Goal: Information Seeking & Learning: Check status

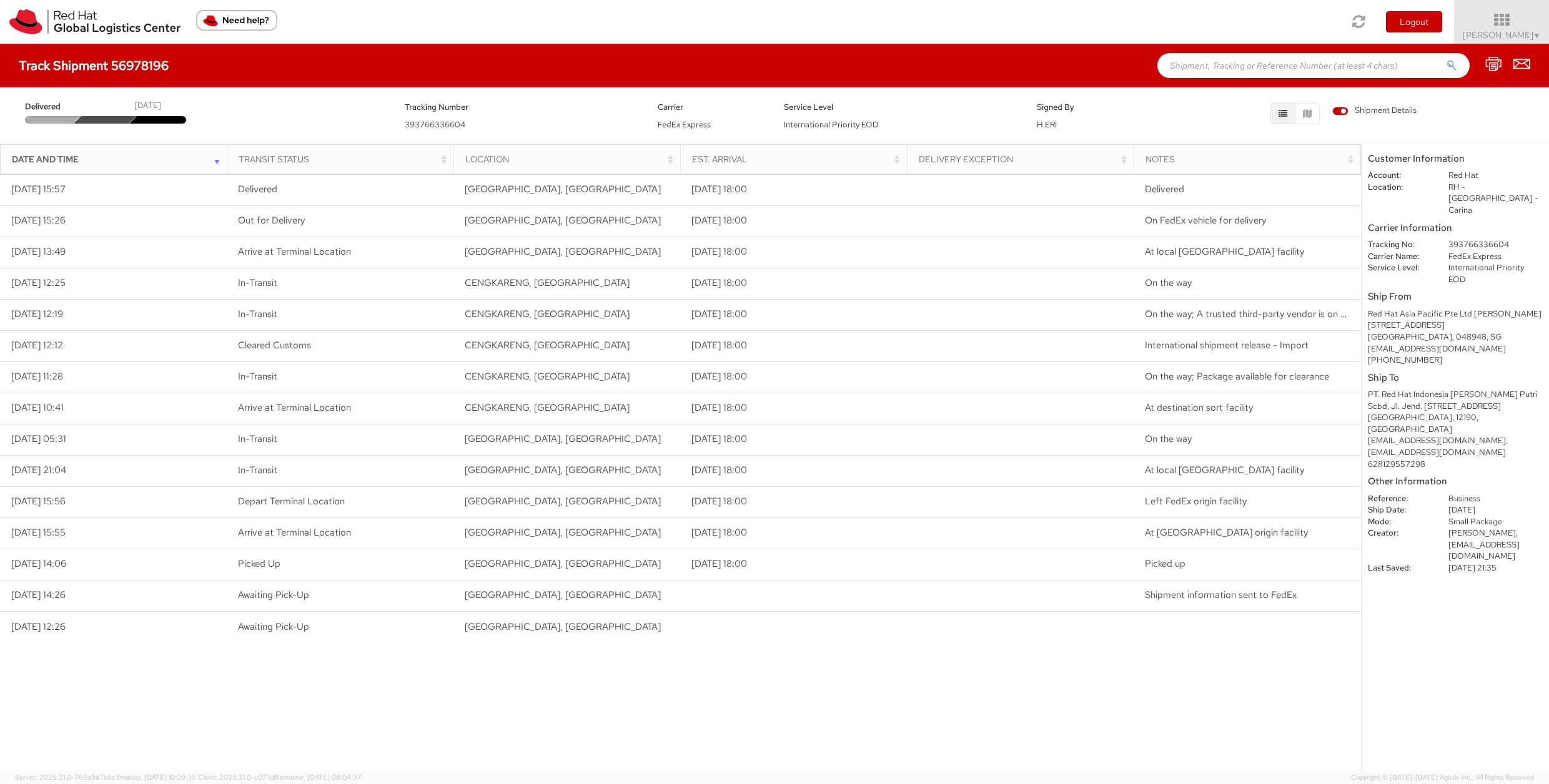
click at [1055, 535] on div "Loading tracking information. Please, wait... Date and Time Transit Status Loca…" at bounding box center [680, 472] width 1361 height 597
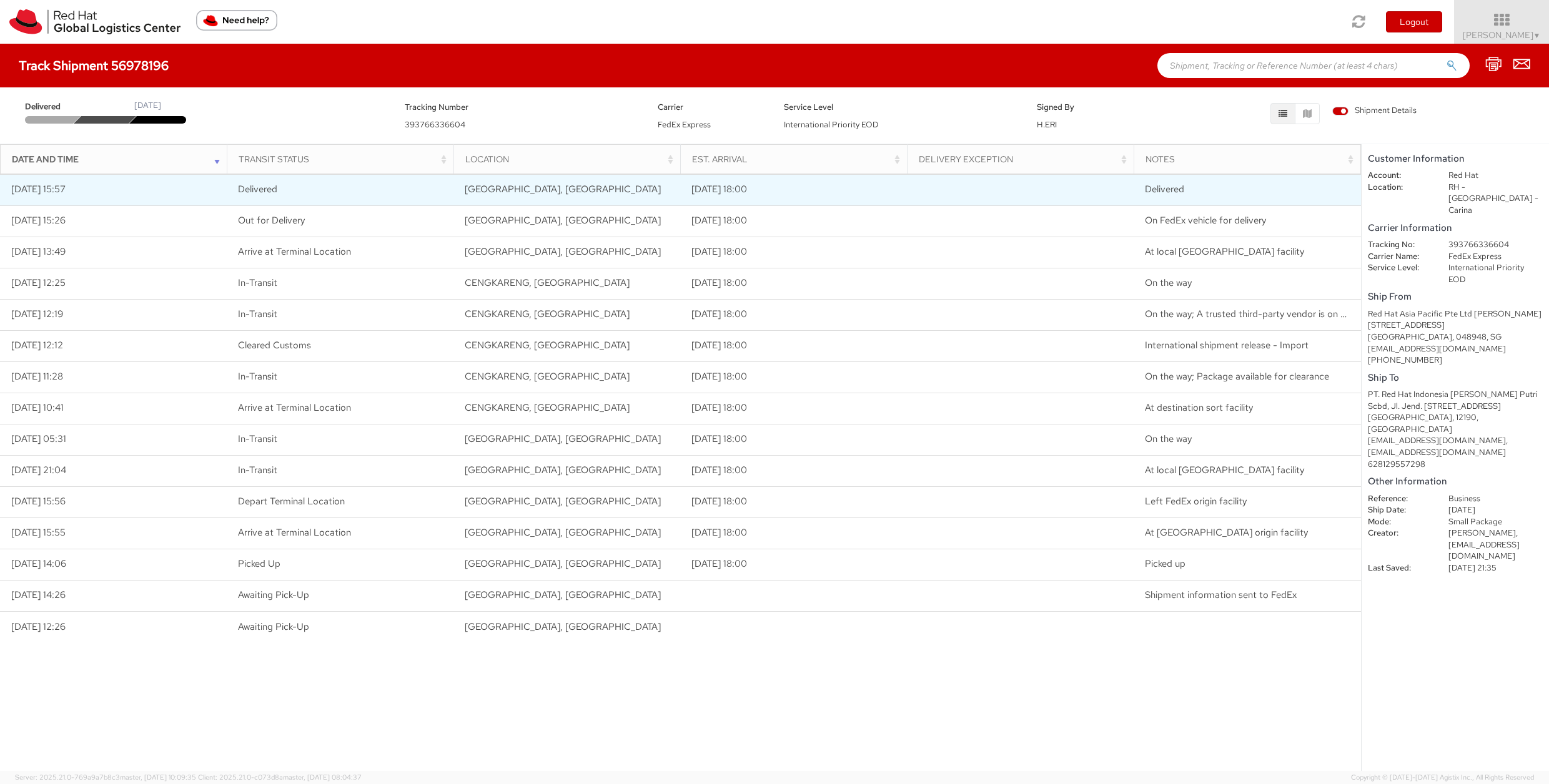
click at [749, 190] on td "[DATE] 18:00" at bounding box center [793, 190] width 227 height 31
click at [1055, 189] on span "Delivered" at bounding box center [1164, 190] width 39 height 12
click at [74, 193] on td "[DATE] 15:57" at bounding box center [113, 190] width 227 height 31
click at [1055, 190] on span "Delivered" at bounding box center [1164, 190] width 39 height 12
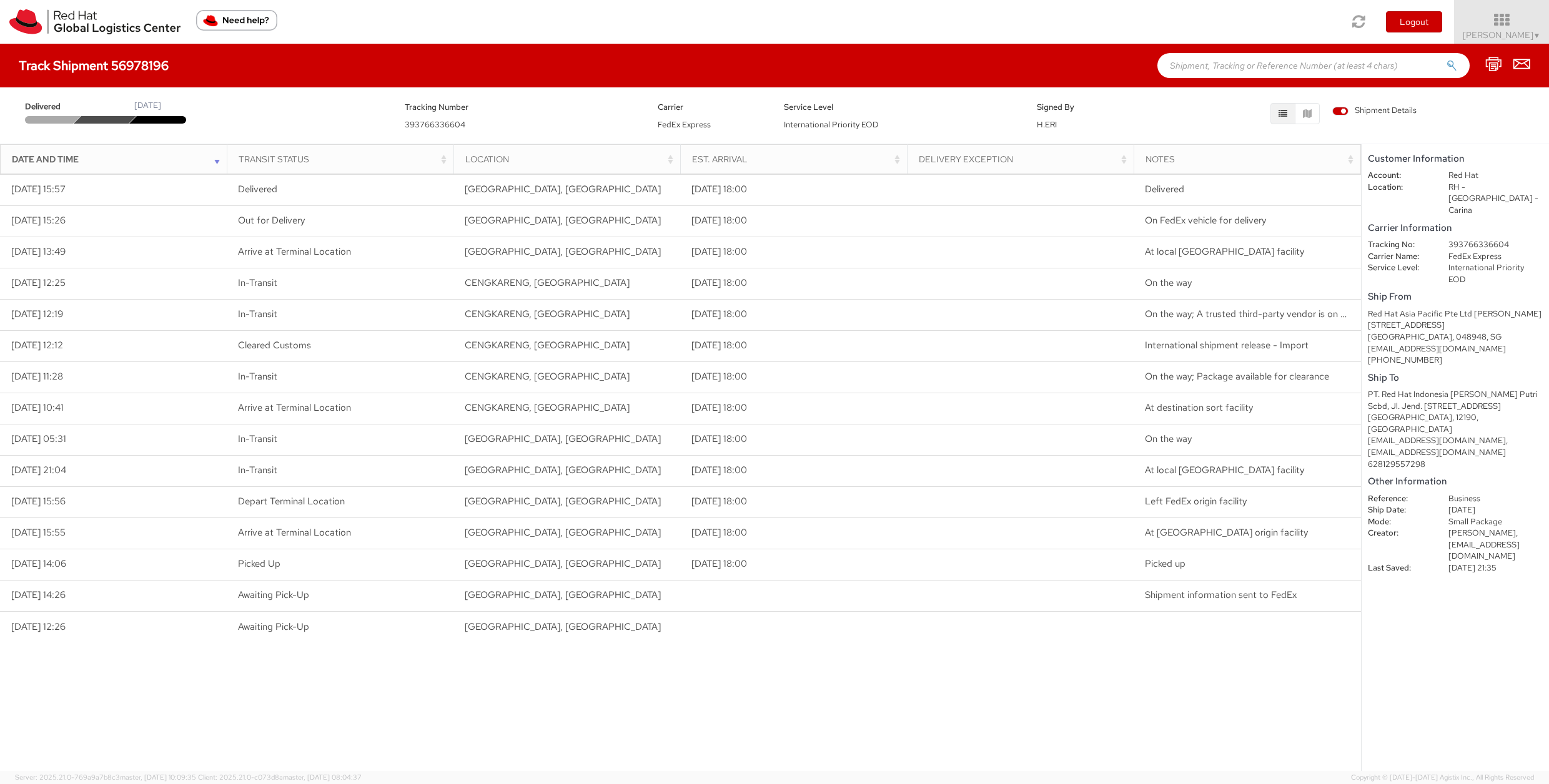
click at [1055, 160] on div "Notes" at bounding box center [1252, 159] width 212 height 12
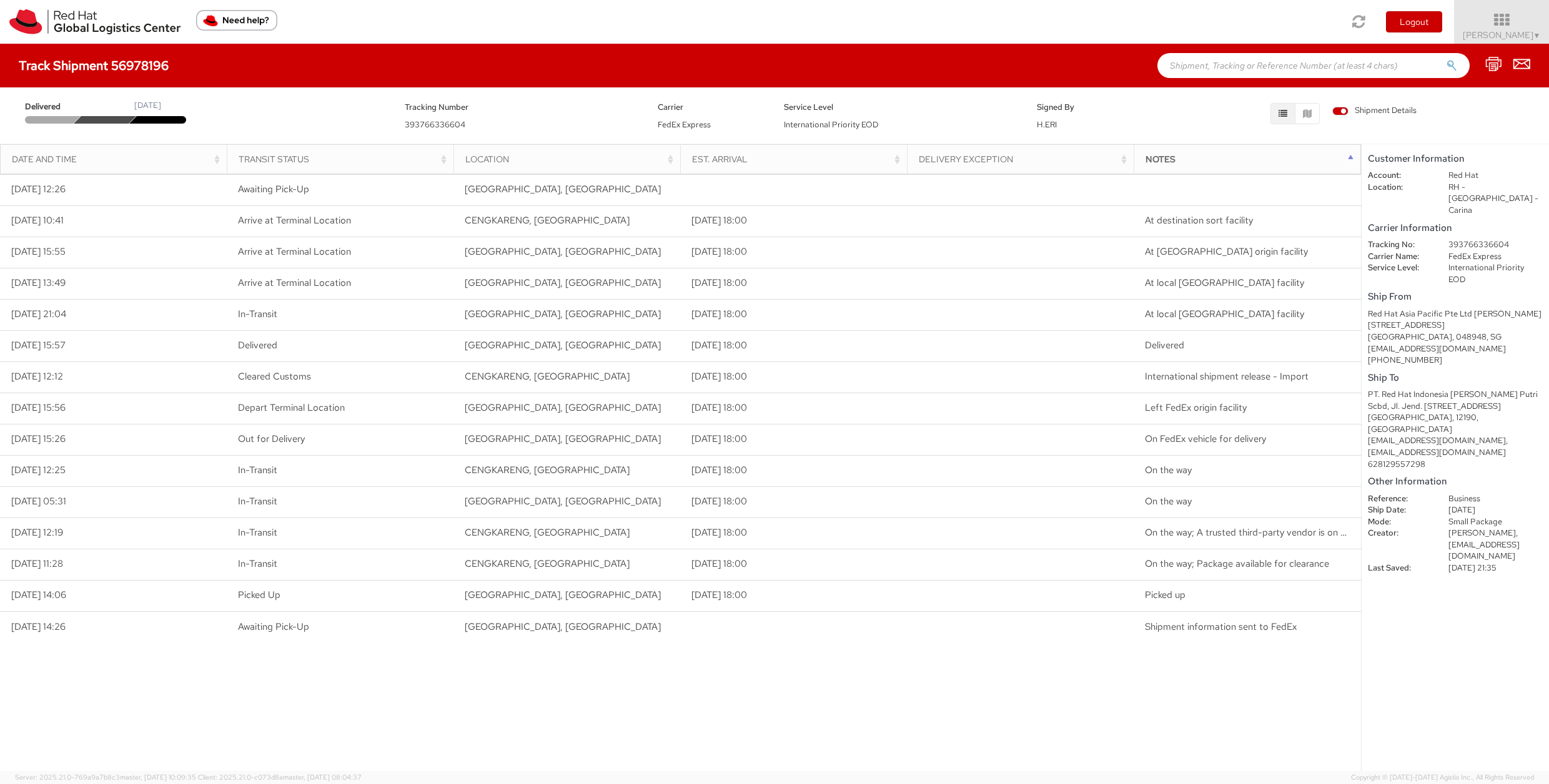
click at [1055, 159] on div "Notes" at bounding box center [1252, 159] width 212 height 12
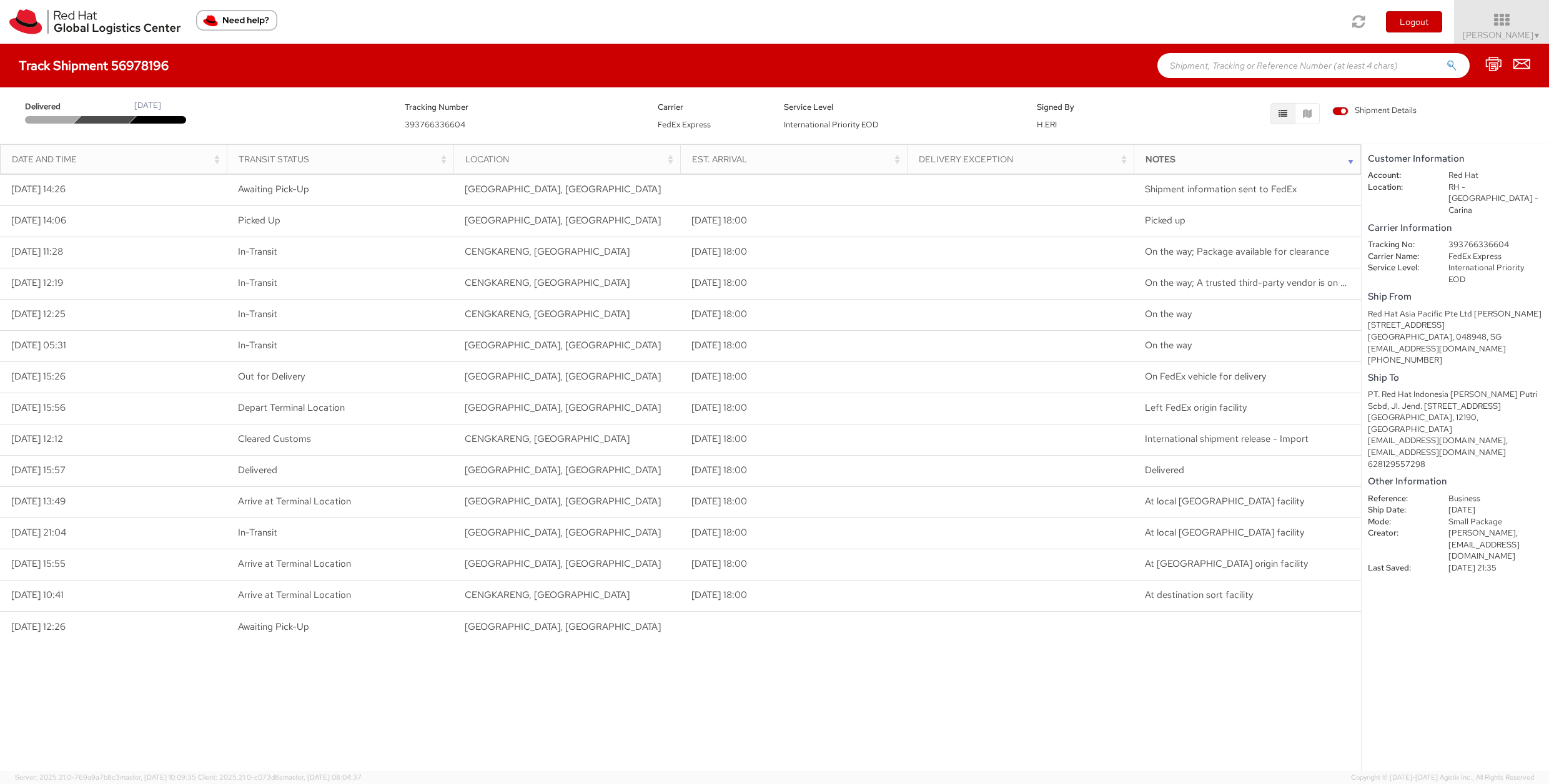
click at [1055, 156] on div "Notes" at bounding box center [1252, 159] width 212 height 12
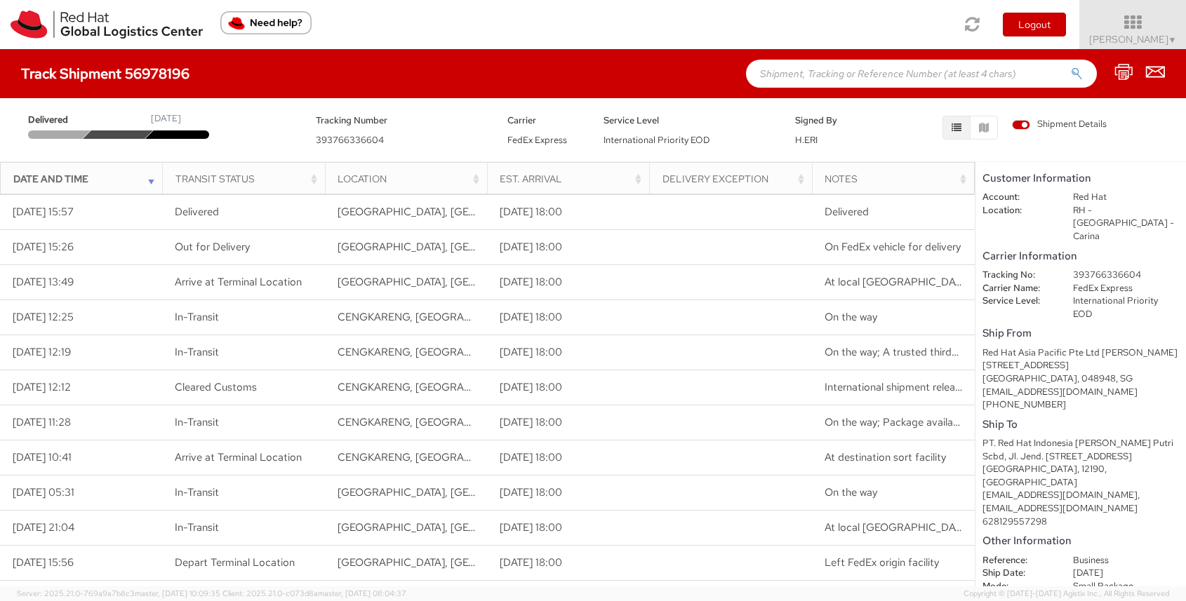
scroll to position [7, 0]
